Goal: Task Accomplishment & Management: Complete application form

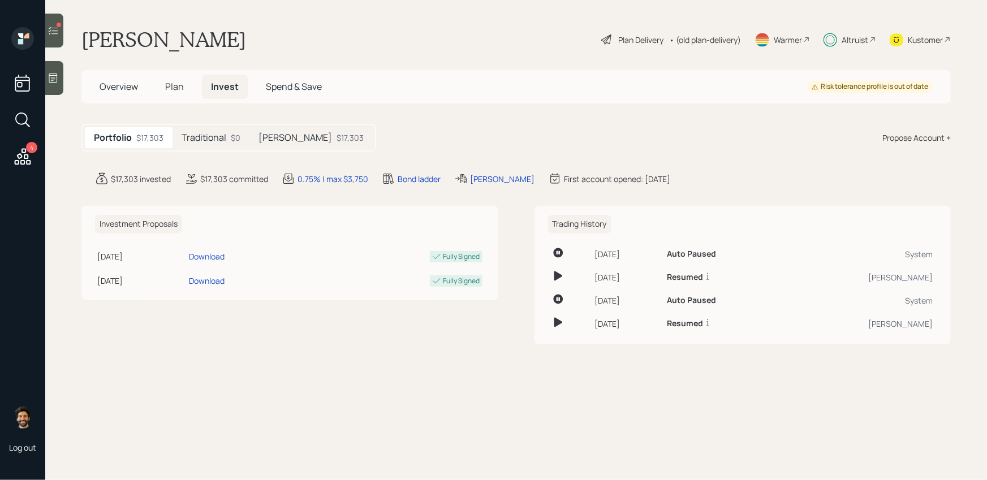
click at [203, 145] on div "Traditional $0" at bounding box center [211, 137] width 77 height 21
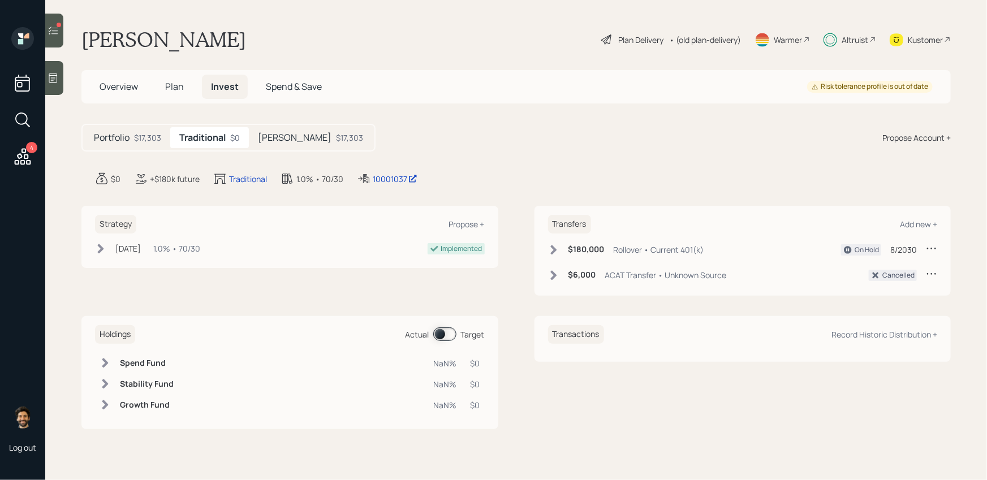
click at [56, 44] on div at bounding box center [54, 31] width 18 height 34
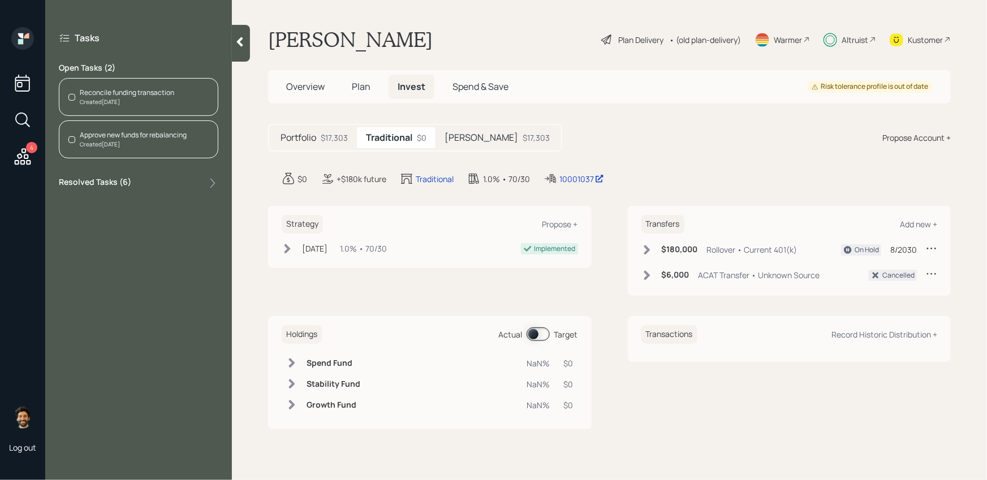
click at [153, 99] on div "Created [DATE]" at bounding box center [127, 102] width 94 height 8
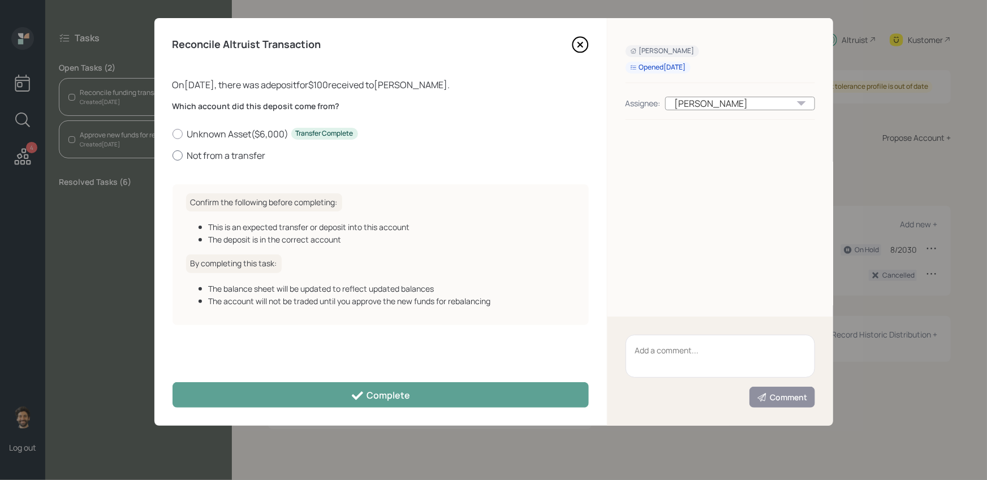
click at [223, 155] on label "Not from a transfer" at bounding box center [381, 155] width 416 height 12
click at [173, 155] on input "Not from a transfer" at bounding box center [172, 155] width 1 height 1
radio input "true"
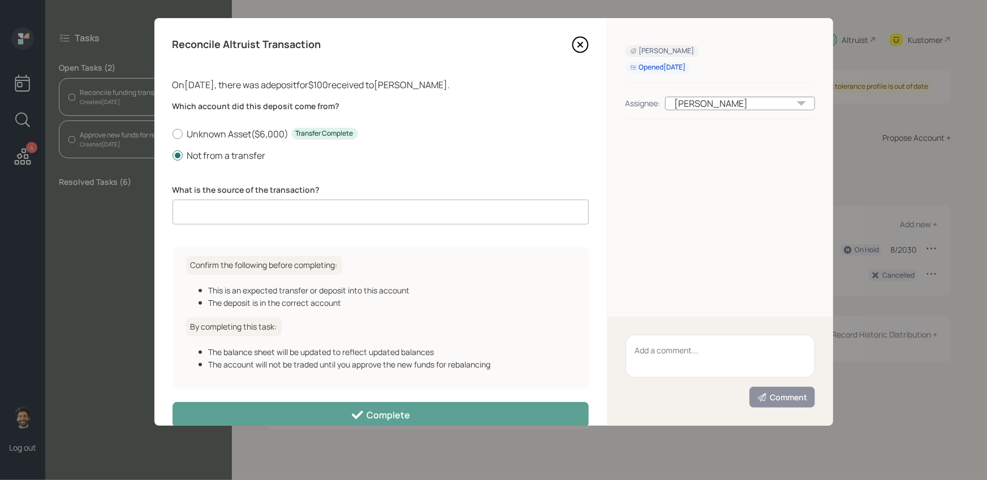
click at [235, 213] on input at bounding box center [381, 212] width 416 height 25
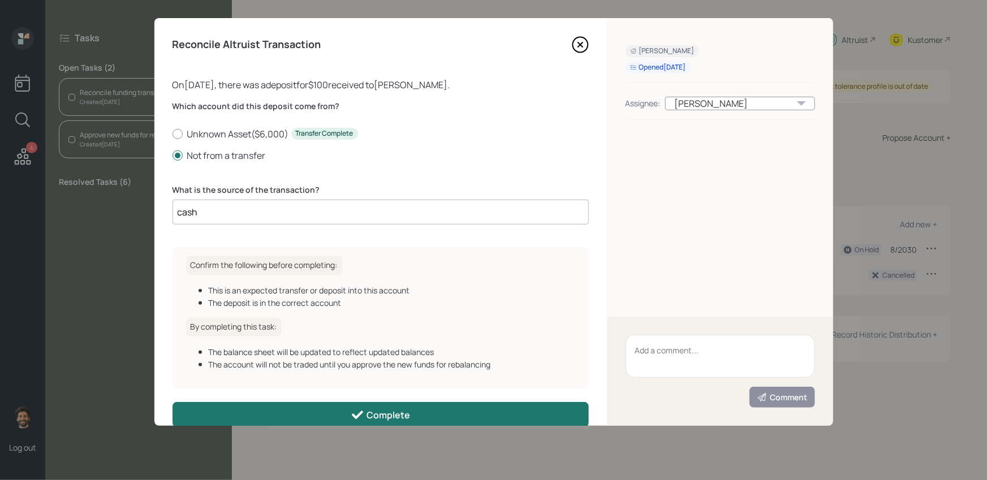
type input "cash"
click at [260, 403] on button "Complete" at bounding box center [381, 414] width 416 height 25
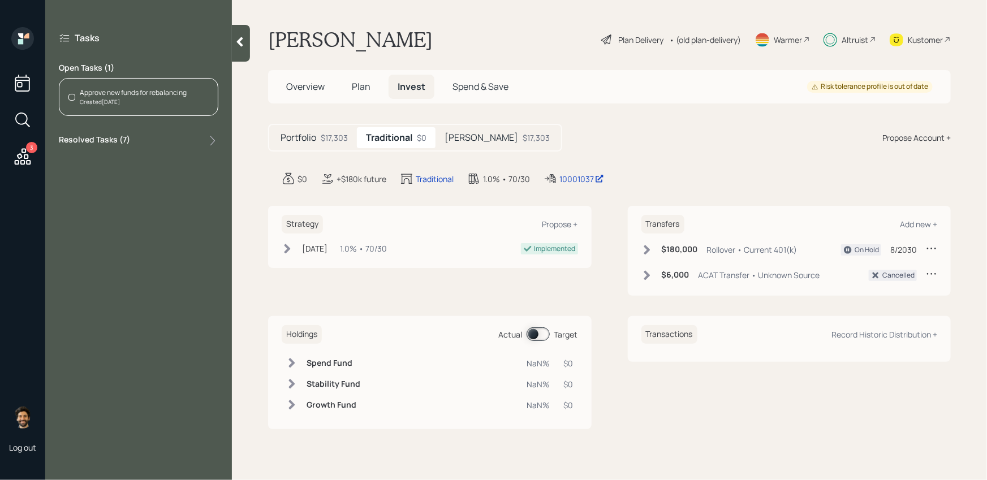
click at [134, 106] on div "Created [DATE]" at bounding box center [133, 102] width 107 height 8
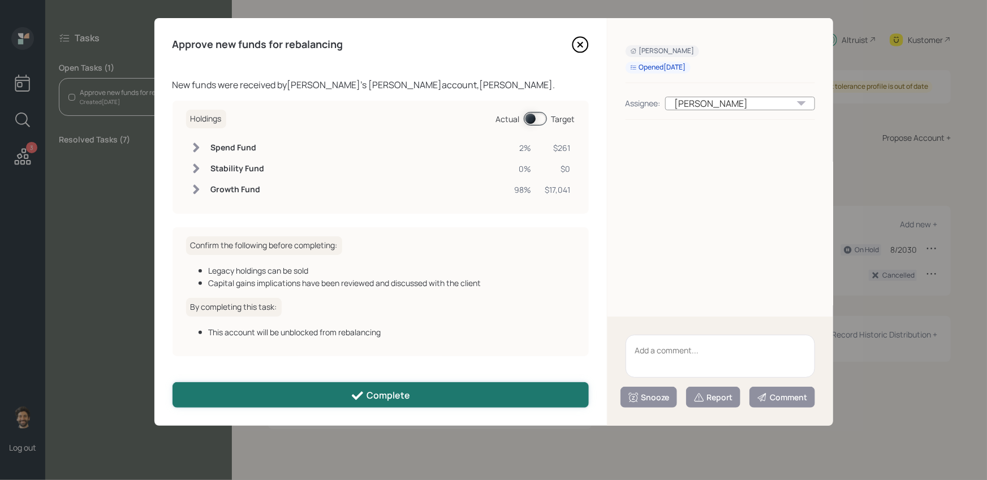
click at [301, 397] on button "Complete" at bounding box center [381, 394] width 416 height 25
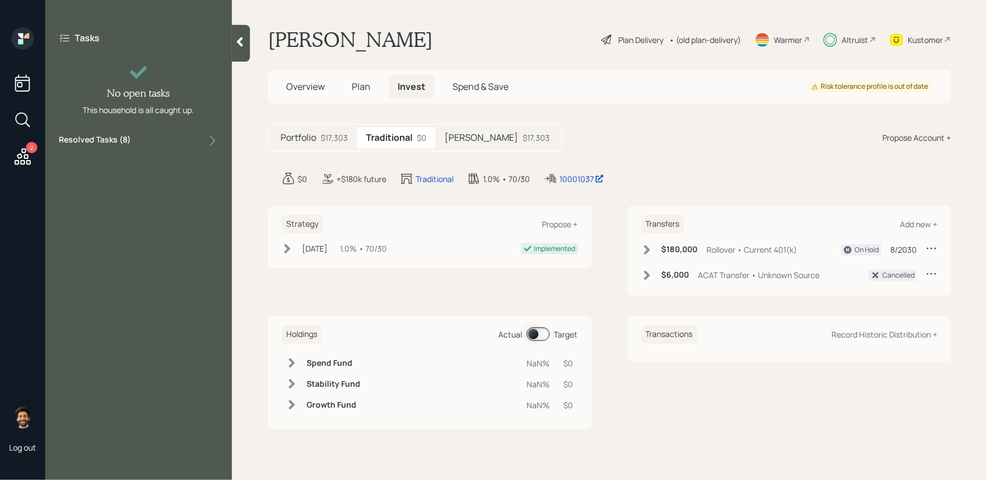
click at [25, 156] on icon at bounding box center [22, 157] width 20 height 20
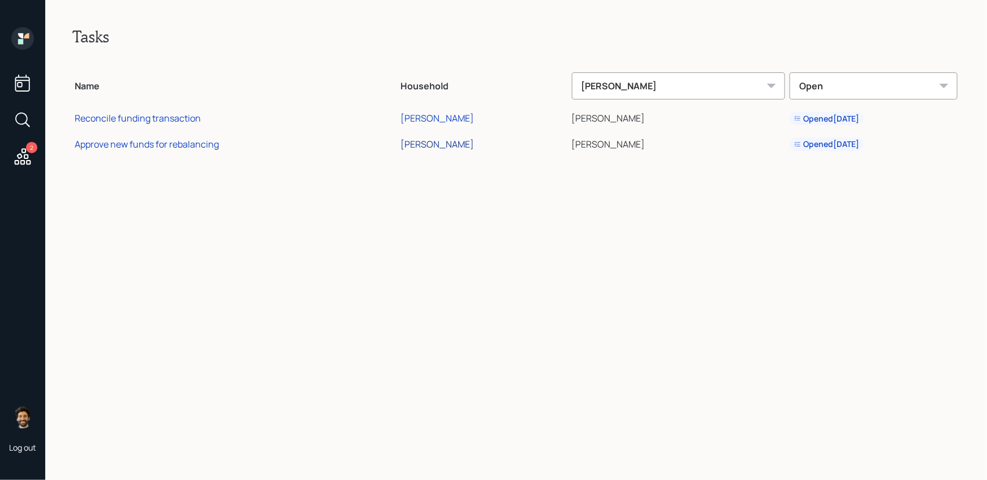
click at [474, 147] on div "[PERSON_NAME]" at bounding box center [438, 144] width 74 height 12
